Goal: Task Accomplishment & Management: Use online tool/utility

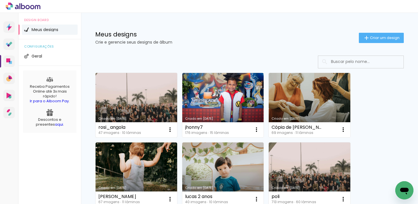
click at [145, 102] on link "Criado em [DATE]" at bounding box center [137, 105] width 82 height 64
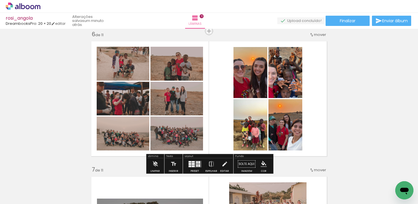
scroll to position [0, 1861]
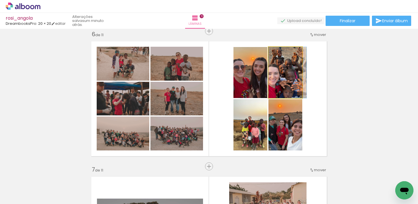
drag, startPoint x: 290, startPoint y: 79, endPoint x: 301, endPoint y: 79, distance: 11.1
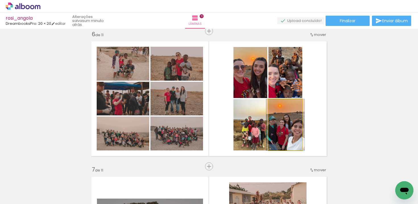
click at [281, 137] on quentale-photo at bounding box center [286, 124] width 34 height 51
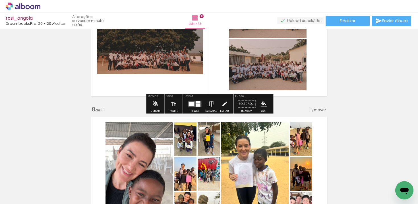
scroll to position [859, 0]
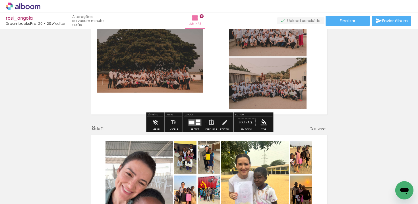
click at [191, 127] on div at bounding box center [194, 122] width 15 height 11
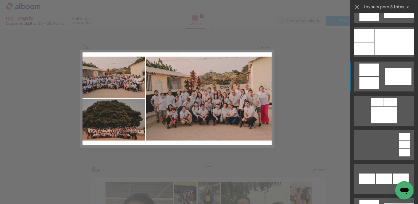
scroll to position [346, 0]
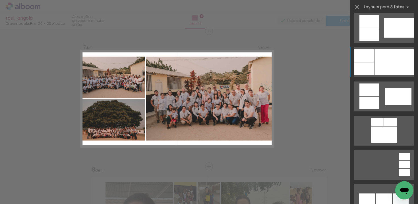
click at [387, 66] on div at bounding box center [394, 62] width 39 height 26
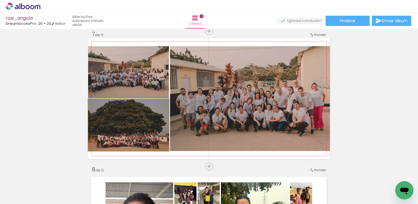
drag, startPoint x: 120, startPoint y: 136, endPoint x: 182, endPoint y: 130, distance: 62.6
click at [0, 0] on slot at bounding box center [0, 0] width 0 height 0
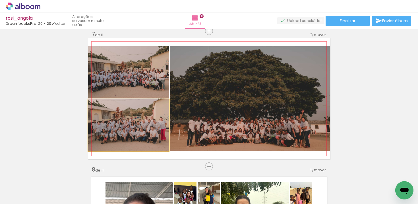
drag, startPoint x: 134, startPoint y: 135, endPoint x: 148, endPoint y: 135, distance: 13.7
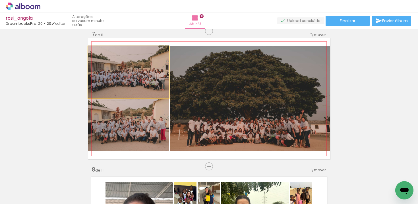
drag, startPoint x: 138, startPoint y: 64, endPoint x: 145, endPoint y: 64, distance: 6.3
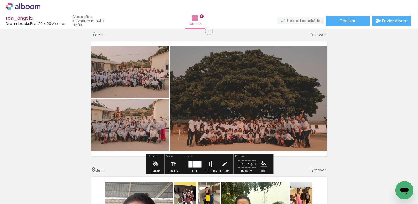
click at [193, 165] on div at bounding box center [197, 163] width 9 height 7
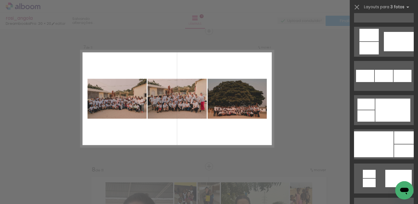
scroll to position [584, 0]
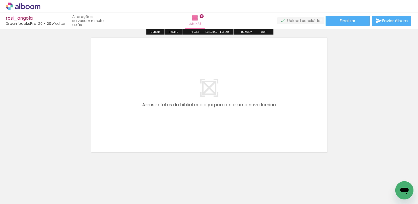
scroll to position [1496, 0]
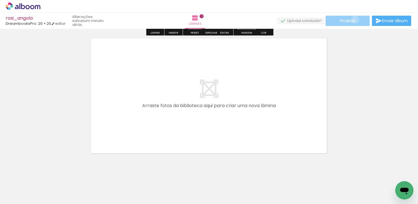
click at [353, 19] on span "Finalizar" at bounding box center [348, 21] width 16 height 4
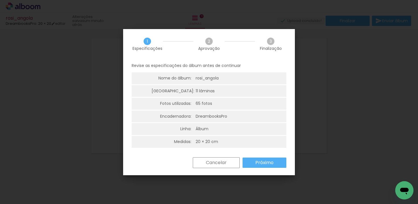
click at [0, 0] on slot "Próximo" at bounding box center [0, 0] width 0 height 0
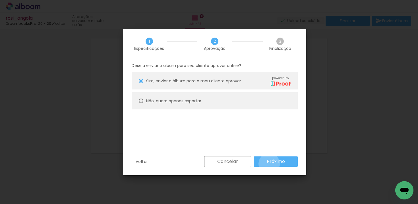
click at [0, 0] on slot "Próximo" at bounding box center [0, 0] width 0 height 0
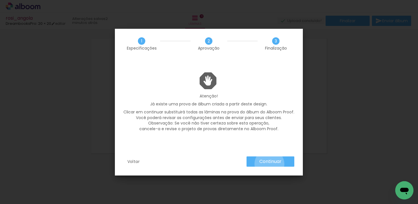
click at [0, 0] on slot "Continuar" at bounding box center [0, 0] width 0 height 0
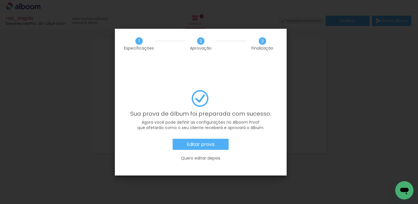
scroll to position [0, 1861]
click at [0, 0] on slot "Editar prova" at bounding box center [0, 0] width 0 height 0
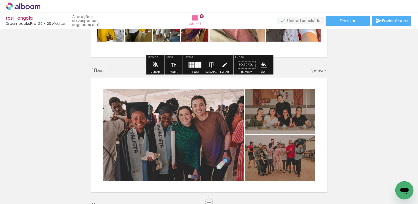
scroll to position [1188, 0]
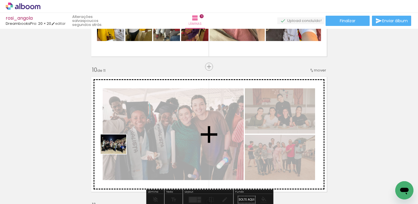
drag, startPoint x: 116, startPoint y: 181, endPoint x: 118, endPoint y: 151, distance: 29.7
click at [118, 151] on quentale-workspace at bounding box center [209, 102] width 418 height 204
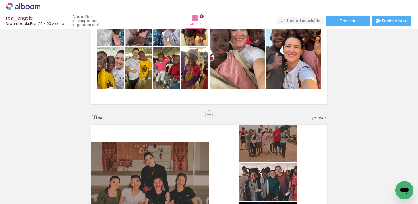
scroll to position [1132, 0]
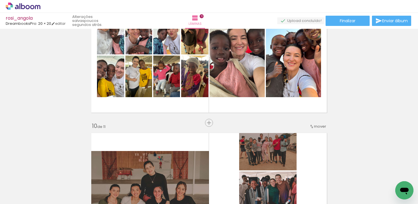
click at [209, 122] on span "Inserir lâmina" at bounding box center [212, 123] width 22 height 4
